Goal: Check status

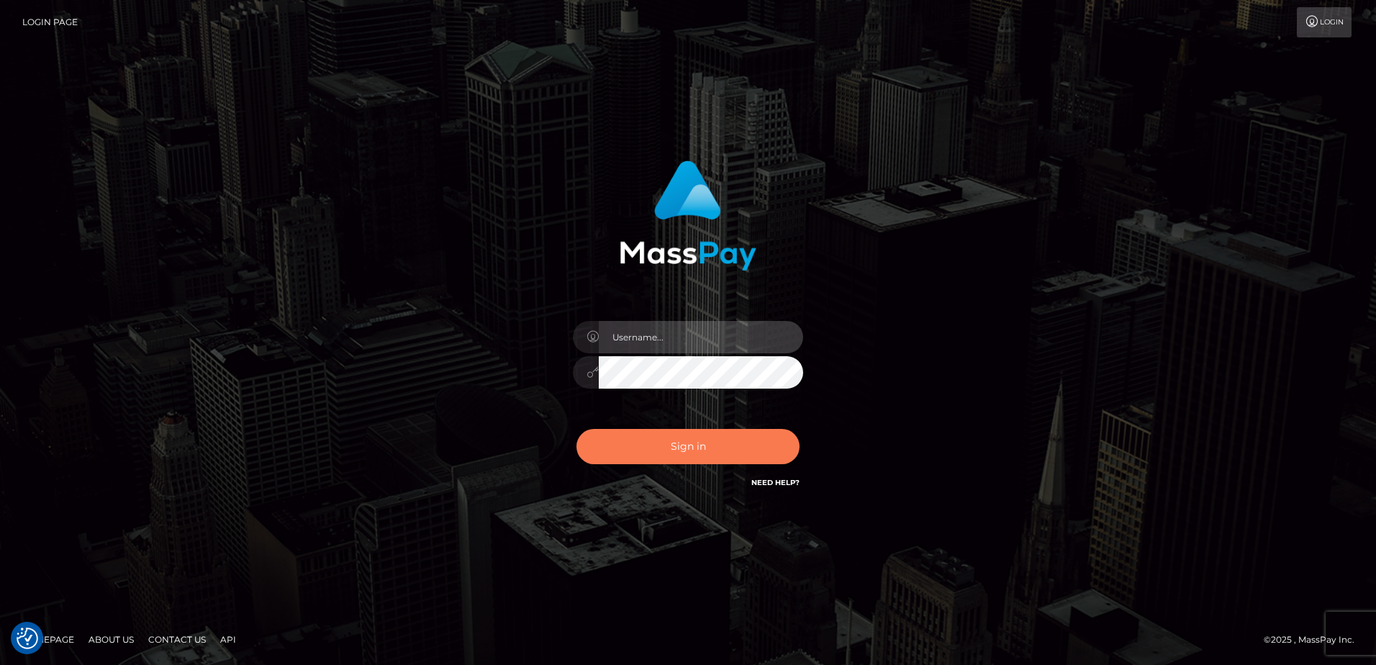
type input "alice.of"
click at [693, 453] on button "Sign in" at bounding box center [687, 446] width 223 height 35
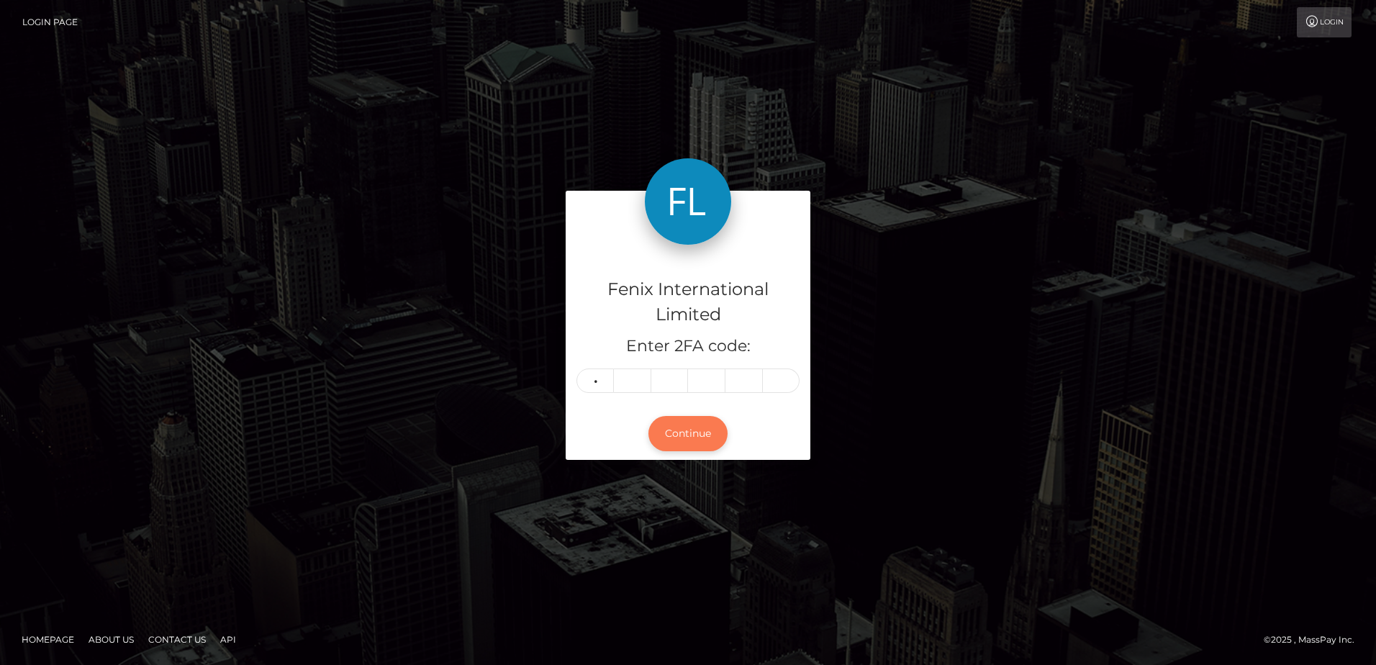
type input "8"
type input "2"
type input "4"
type input "6"
type input "9"
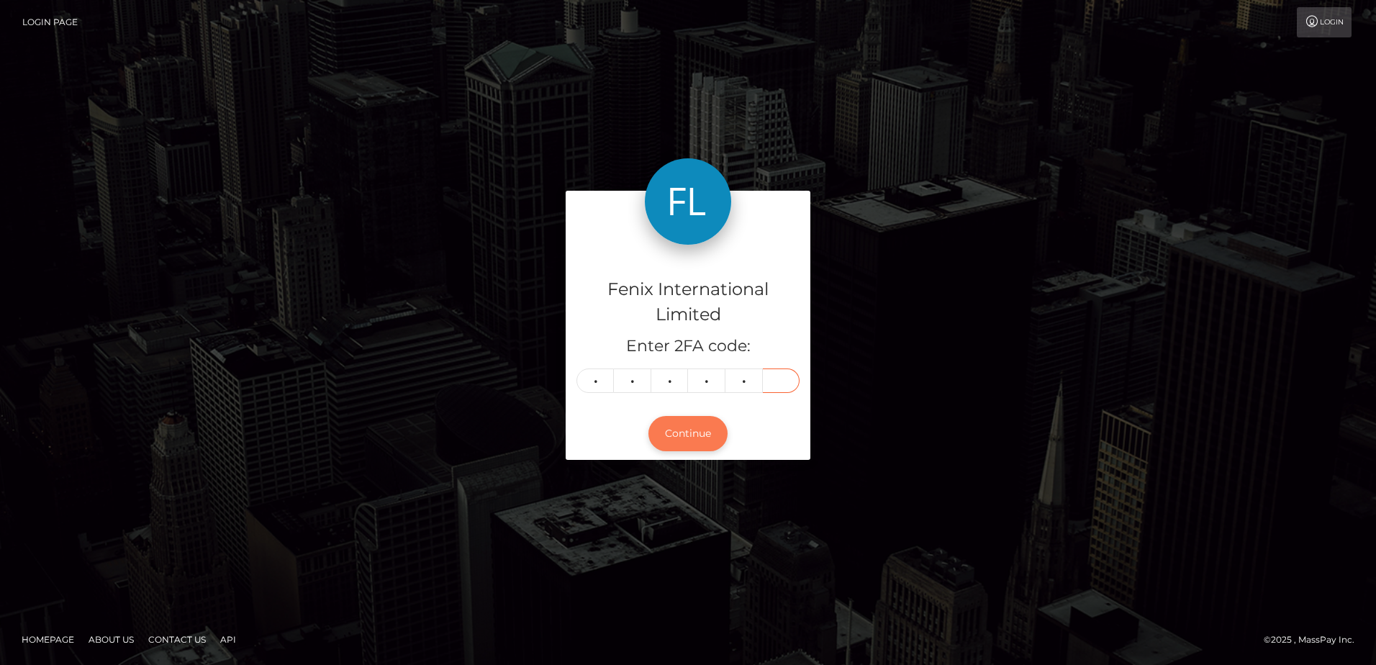
type input "9"
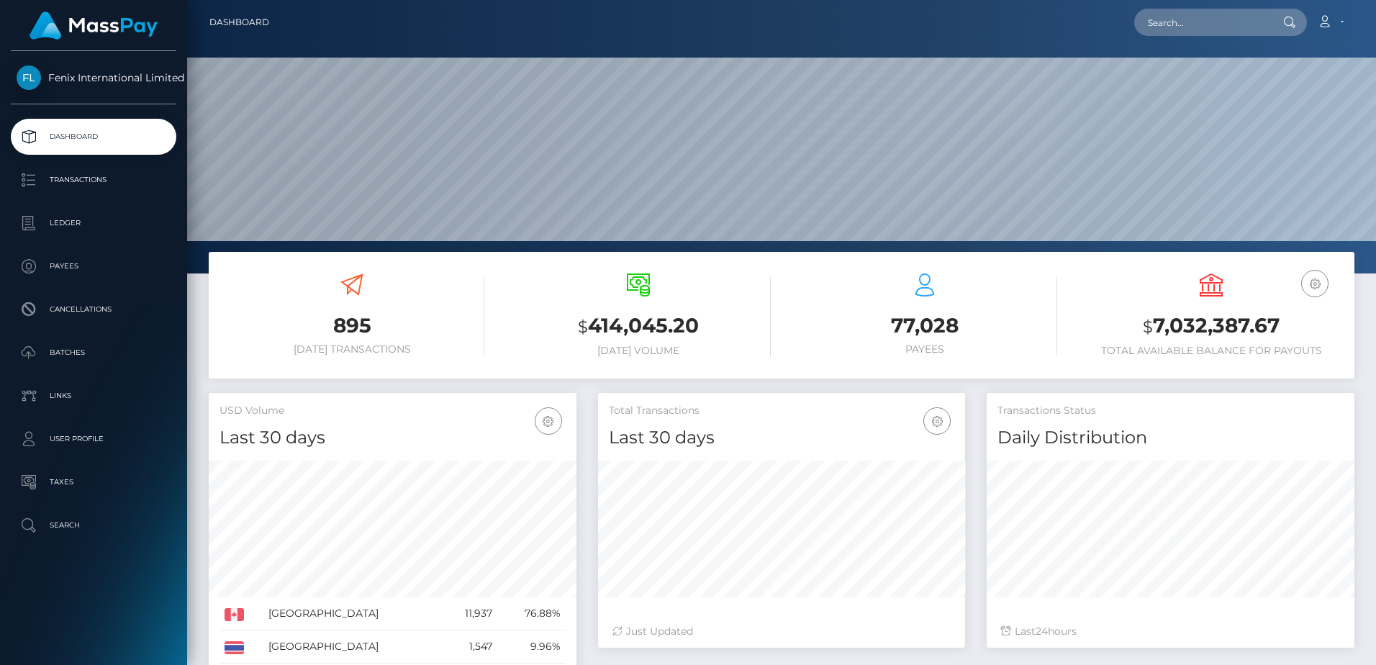
scroll to position [255, 367]
click at [104, 357] on p "Batches" at bounding box center [94, 353] width 154 height 22
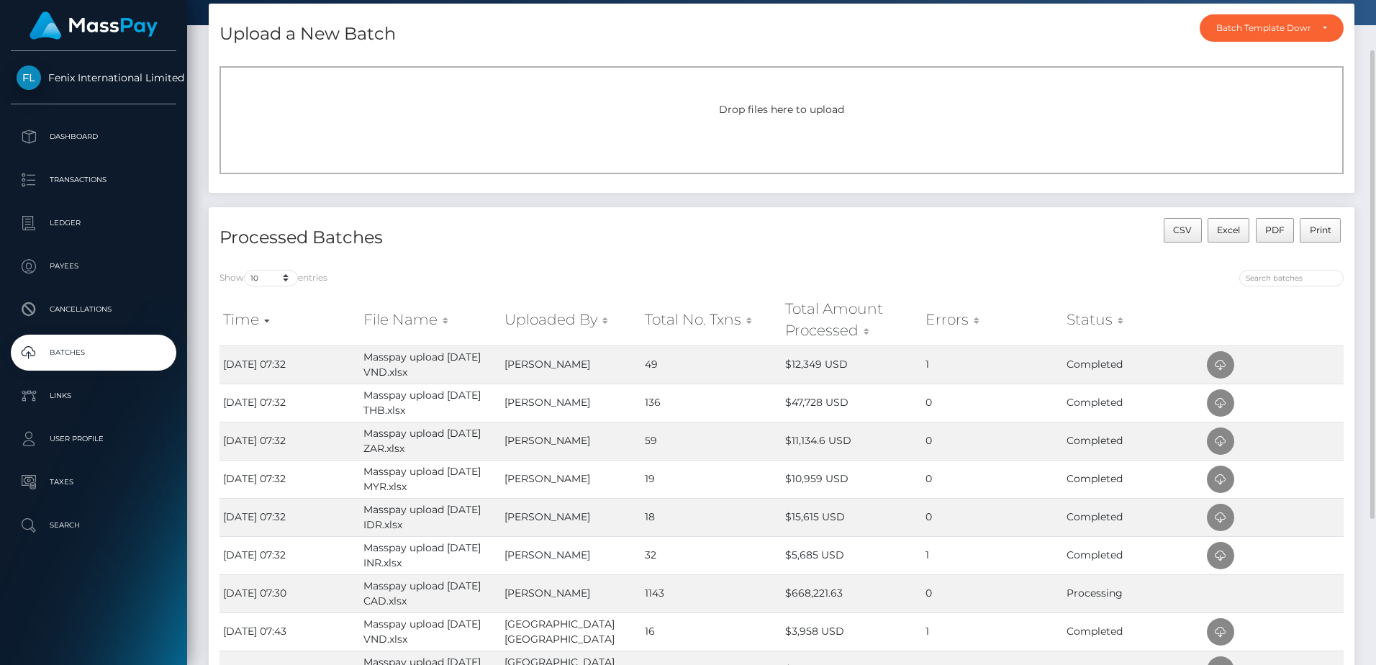
scroll to position [144, 0]
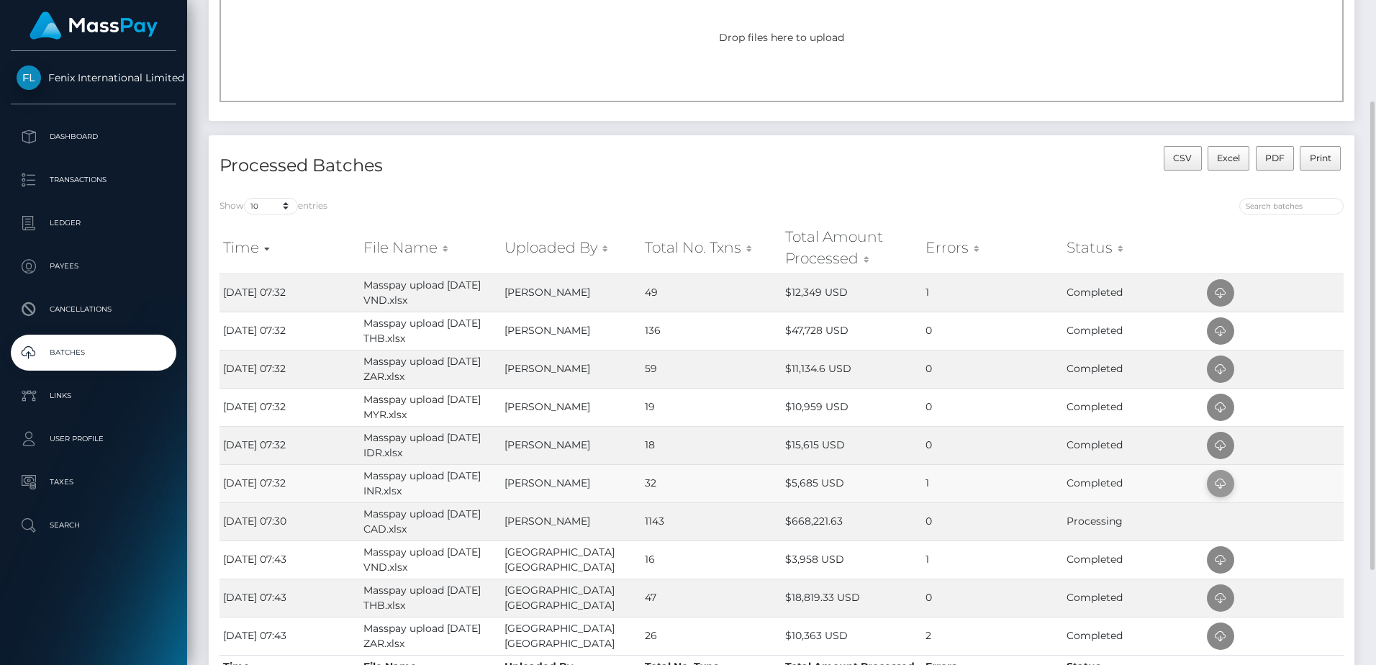
click at [1218, 491] on icon at bounding box center [1220, 484] width 17 height 18
click at [1223, 448] on icon at bounding box center [1220, 446] width 17 height 18
click at [974, 404] on td "0" at bounding box center [992, 407] width 140 height 38
click at [1227, 412] on icon at bounding box center [1220, 408] width 17 height 18
drag, startPoint x: 953, startPoint y: 364, endPoint x: 972, endPoint y: 363, distance: 19.4
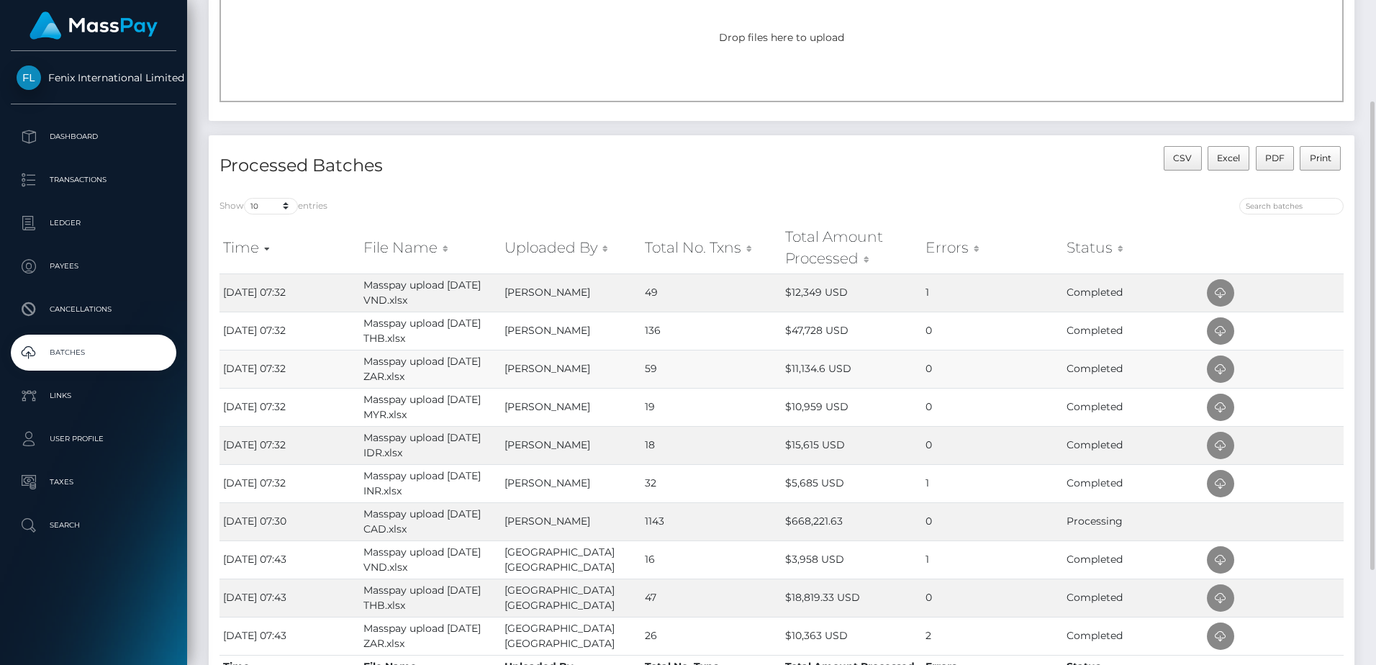
click at [956, 363] on td "0" at bounding box center [992, 369] width 140 height 38
click at [1227, 372] on icon at bounding box center [1220, 370] width 17 height 18
click at [953, 329] on td "0" at bounding box center [992, 331] width 140 height 38
click at [1215, 332] on icon at bounding box center [1220, 331] width 17 height 18
click at [987, 292] on td "1" at bounding box center [992, 292] width 140 height 38
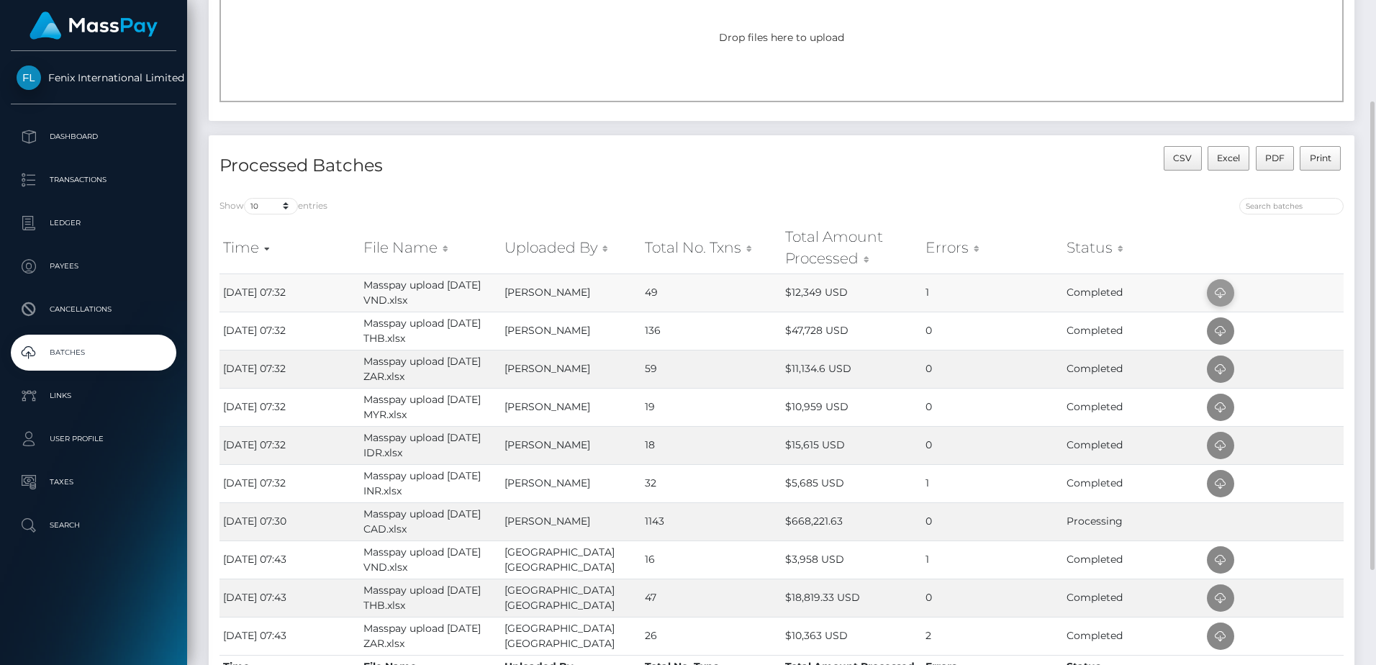
click at [1222, 286] on icon at bounding box center [1220, 293] width 17 height 18
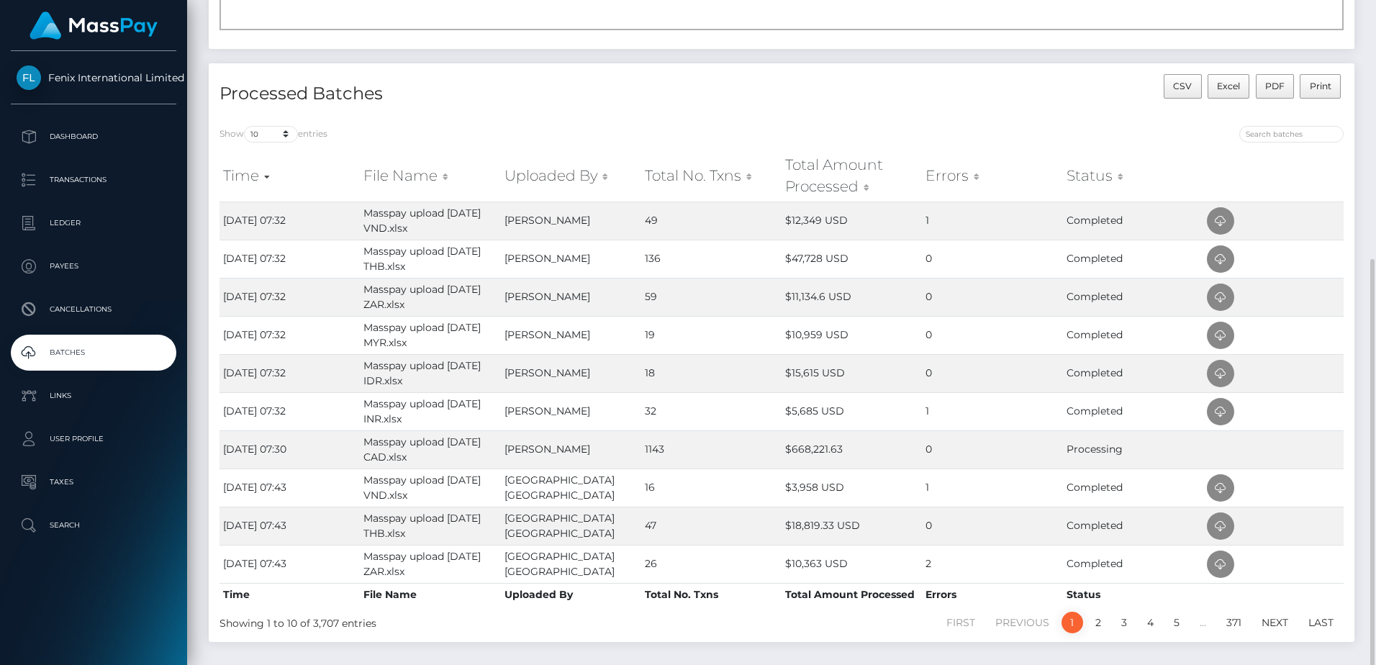
scroll to position [278, 0]
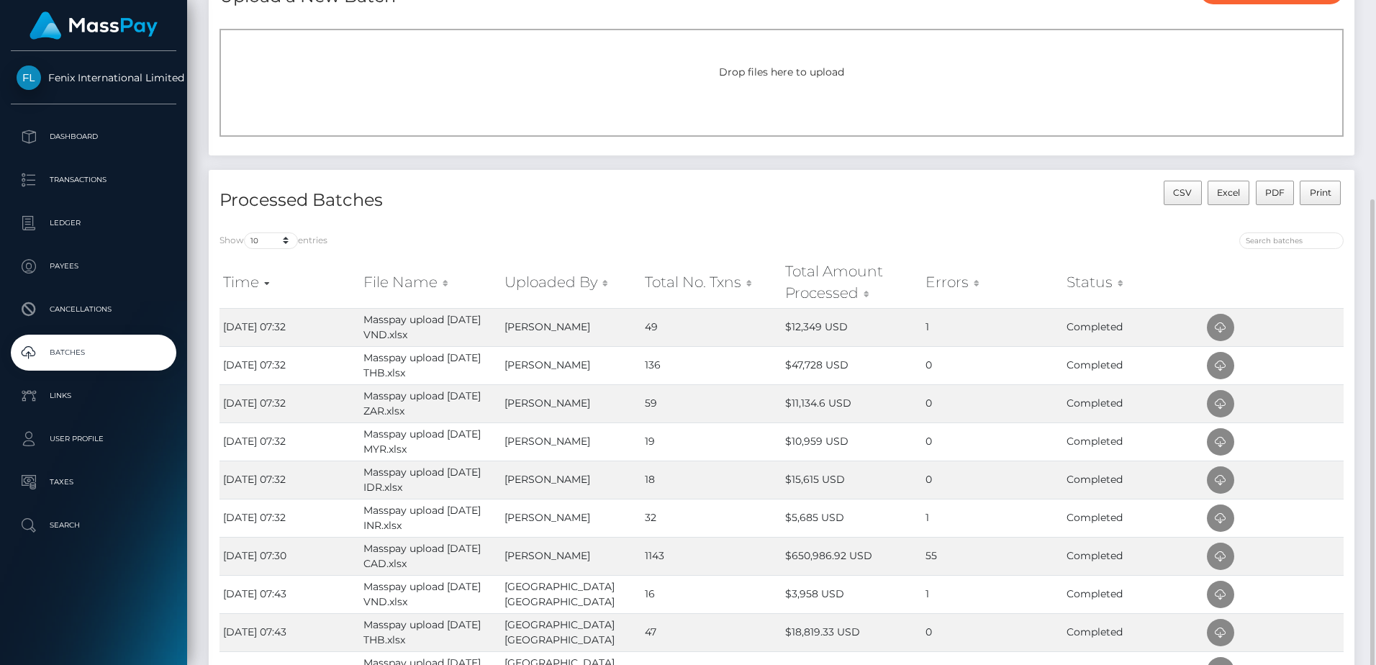
scroll to position [253, 0]
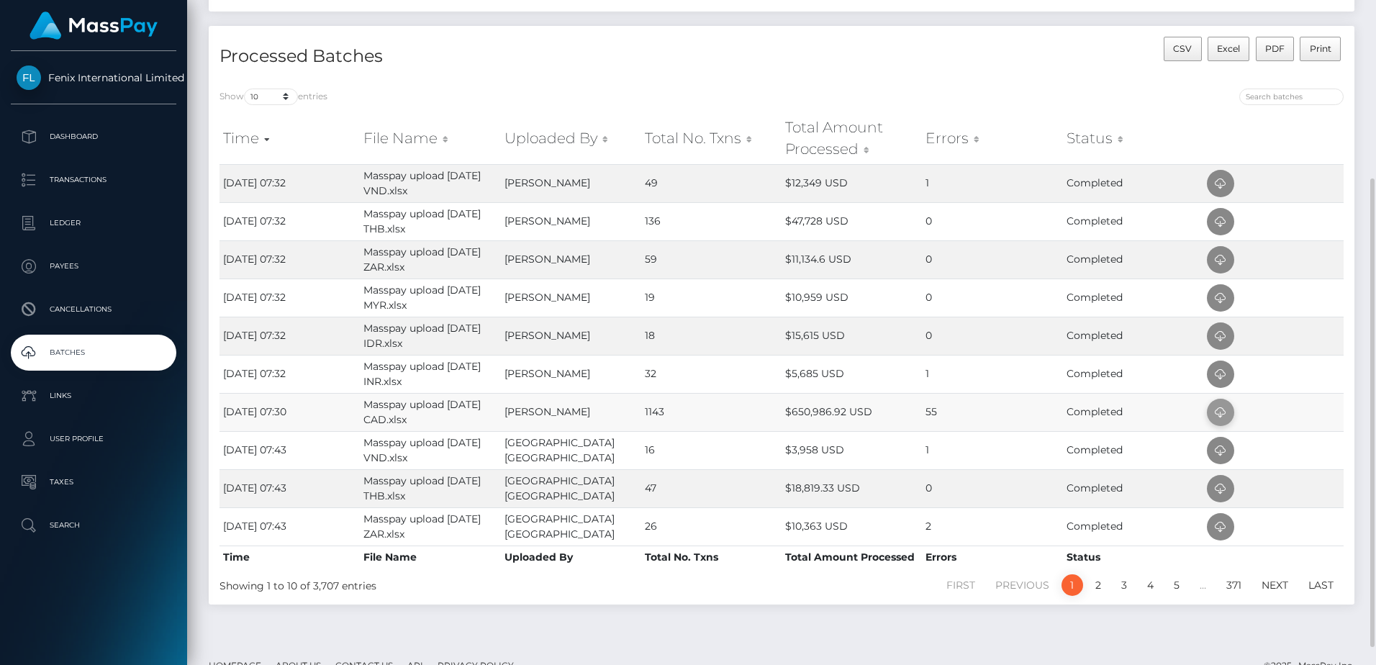
click at [1228, 415] on icon at bounding box center [1220, 413] width 17 height 18
